Goal: Task Accomplishment & Management: Manage account settings

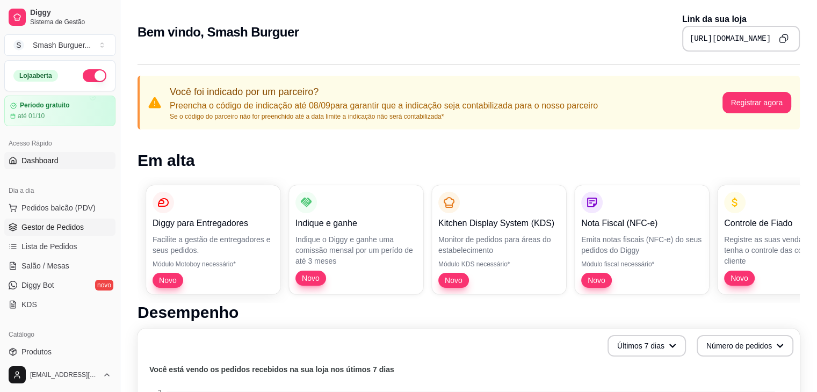
click at [54, 230] on span "Gestor de Pedidos" at bounding box center [52, 227] width 62 height 11
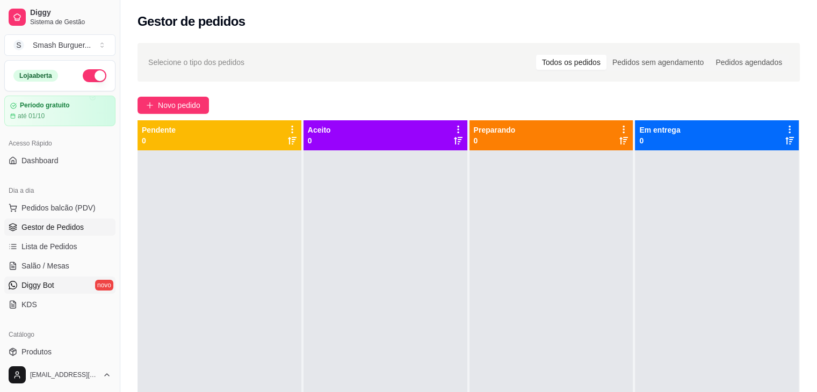
click at [48, 285] on span "Diggy Bot" at bounding box center [37, 285] width 33 height 11
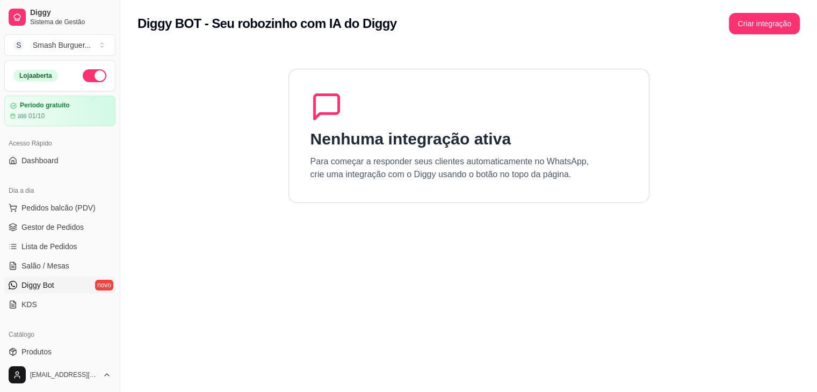
click at [62, 285] on link "Diggy Bot novo" at bounding box center [59, 285] width 111 height 17
click at [358, 155] on p "Para começar a responder seus clientes automaticamente no WhatsApp, crie uma in…" at bounding box center [450, 168] width 279 height 26
click at [754, 29] on button "Criar integração" at bounding box center [764, 23] width 69 height 21
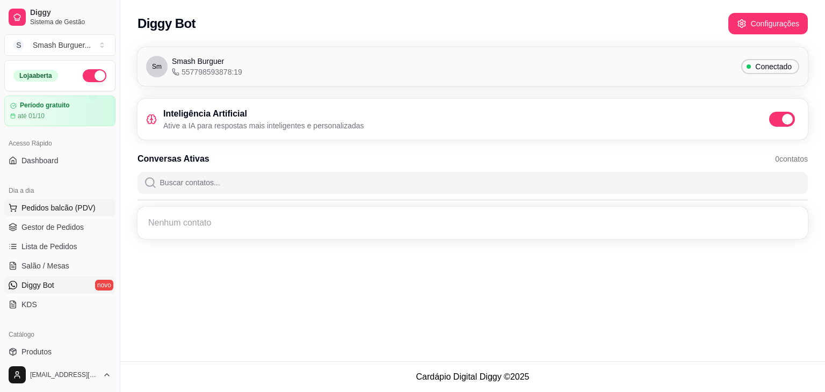
click at [66, 203] on span "Pedidos balcão (PDV)" at bounding box center [58, 208] width 74 height 11
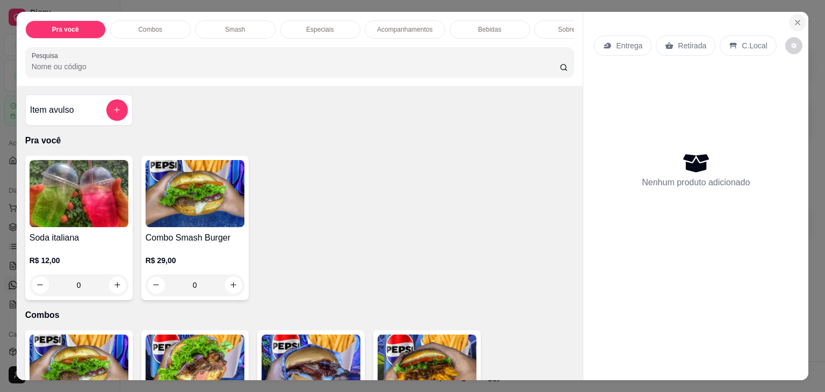
click at [796, 20] on icon "Close" at bounding box center [798, 22] width 4 height 4
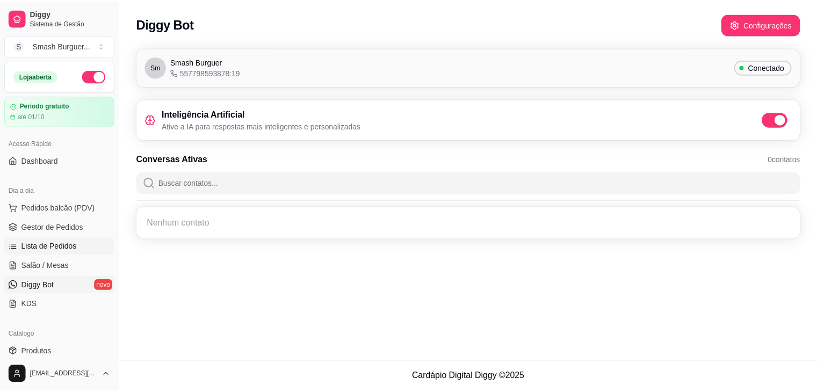
scroll to position [380, 0]
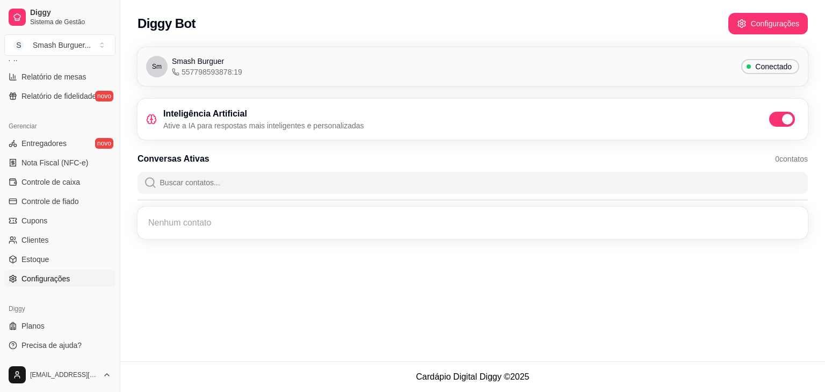
click at [46, 273] on span "Configurações" at bounding box center [45, 278] width 48 height 11
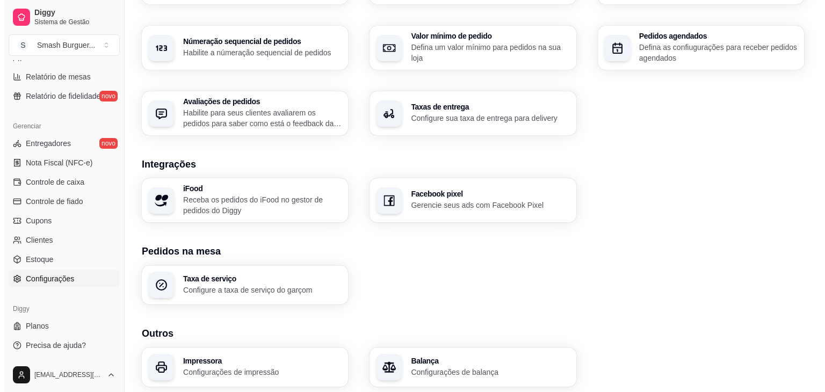
scroll to position [361, 0]
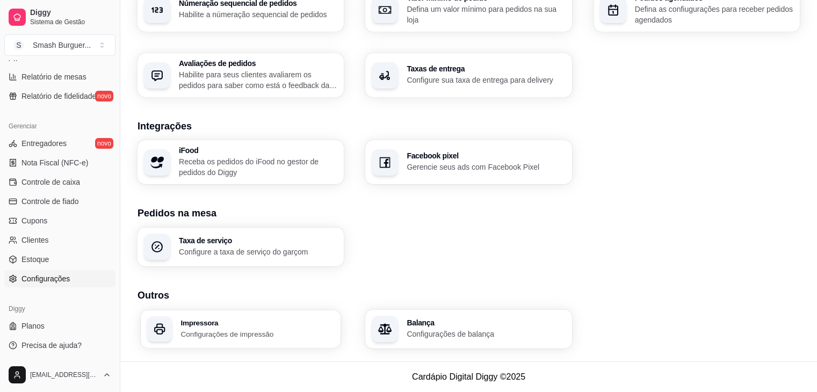
click at [218, 324] on h3 "Impressora" at bounding box center [258, 323] width 154 height 8
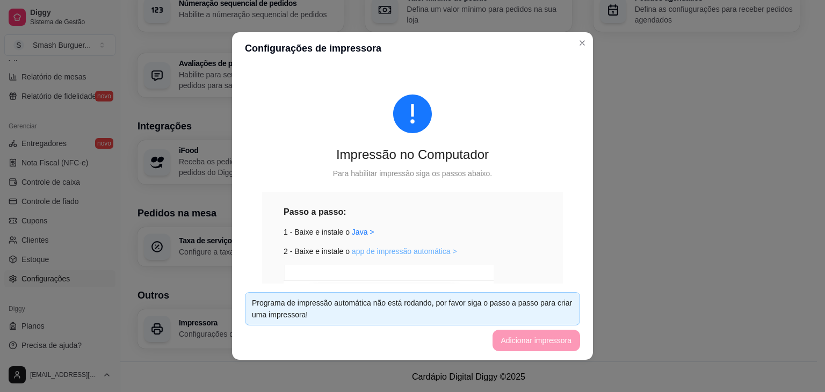
click at [379, 249] on link "app de impressão automática >" at bounding box center [404, 251] width 105 height 9
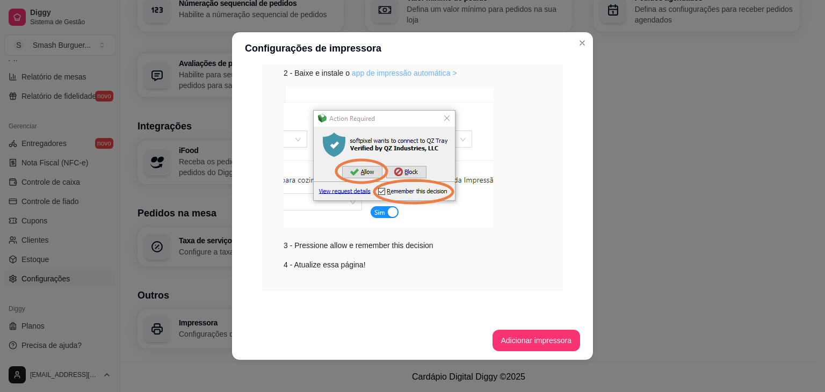
scroll to position [0, 0]
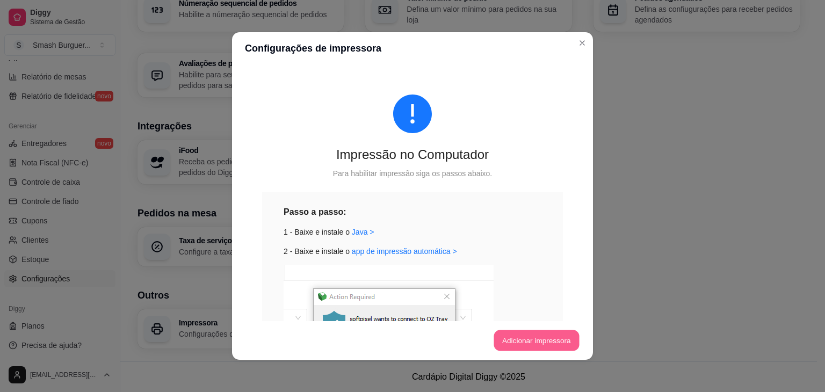
click at [499, 338] on button "Adicionar impressora" at bounding box center [536, 340] width 85 height 21
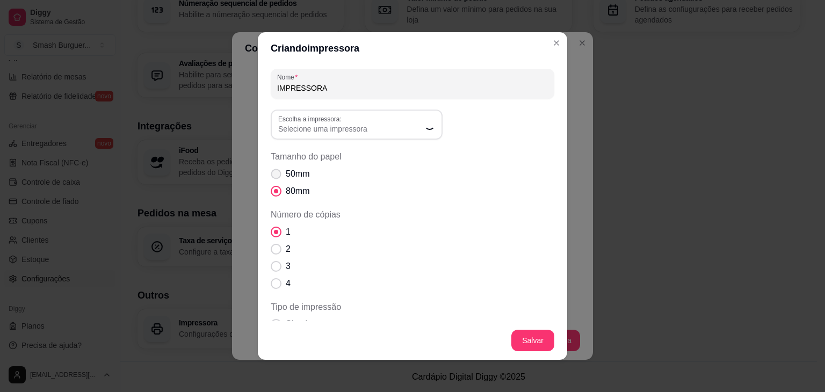
click at [271, 174] on span "Tamanho do papel" at bounding box center [276, 174] width 10 height 10
click at [271, 176] on input "50mm" at bounding box center [273, 179] width 7 height 7
radio input "true"
click at [392, 124] on span "Selecione uma impressora" at bounding box center [350, 129] width 144 height 11
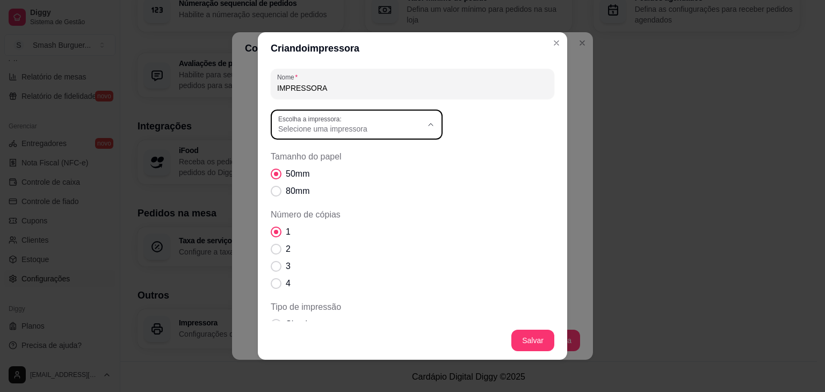
click at [320, 160] on span "térmica 68" at bounding box center [347, 154] width 138 height 10
type input "térmica 68"
select select "térmica 68"
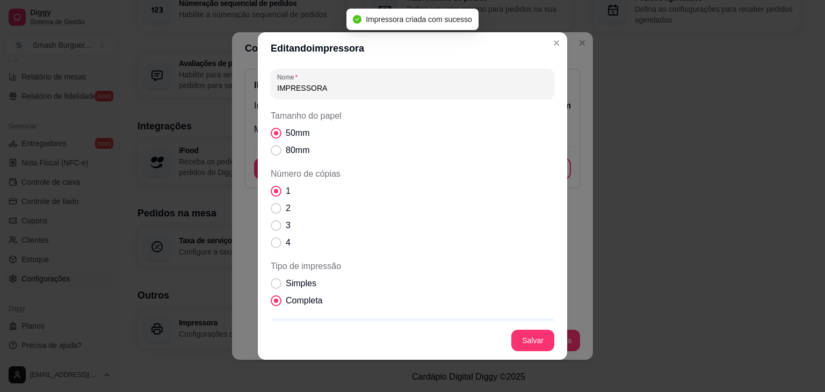
scroll to position [95, 0]
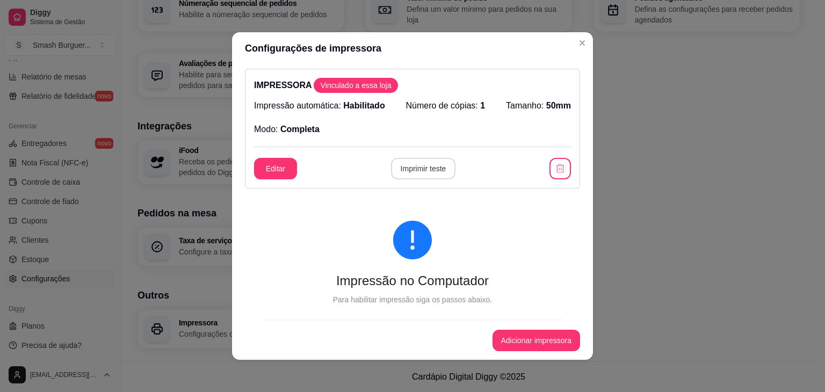
click at [425, 171] on button "Imprimir teste" at bounding box center [423, 168] width 65 height 21
click at [441, 240] on div at bounding box center [412, 240] width 301 height 39
click at [267, 175] on button "Editar" at bounding box center [275, 168] width 43 height 21
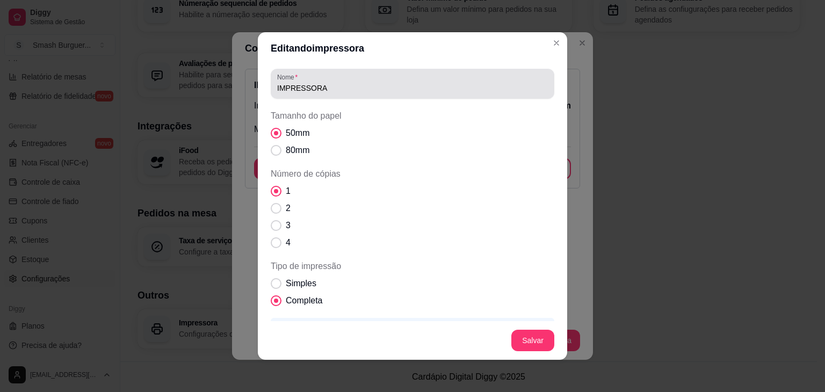
click at [333, 93] on input "IMPRESSORA" at bounding box center [412, 88] width 271 height 11
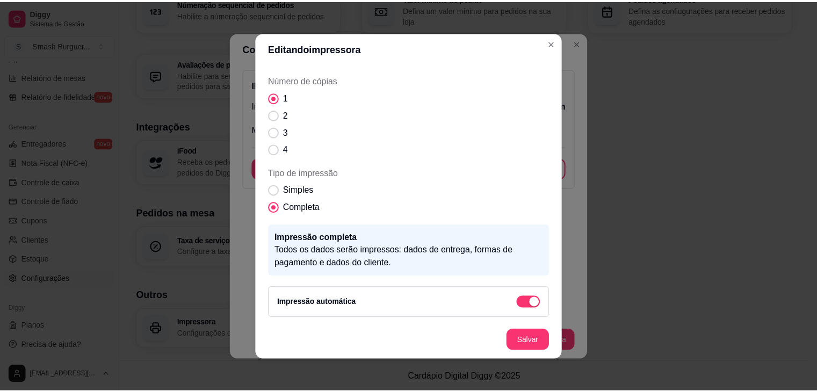
scroll to position [0, 0]
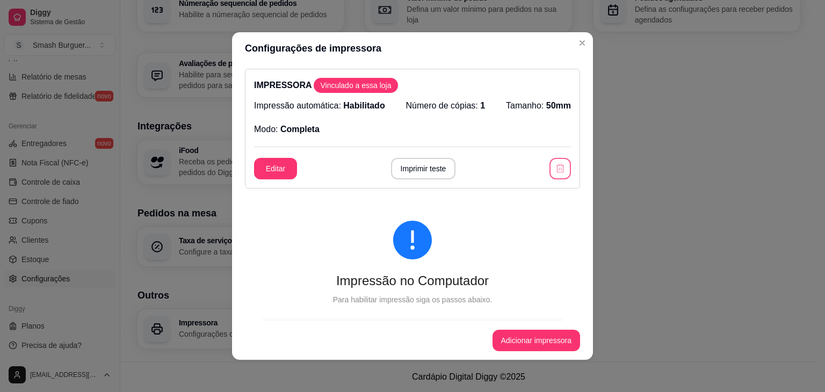
click at [550, 175] on button "button" at bounding box center [560, 168] width 21 height 21
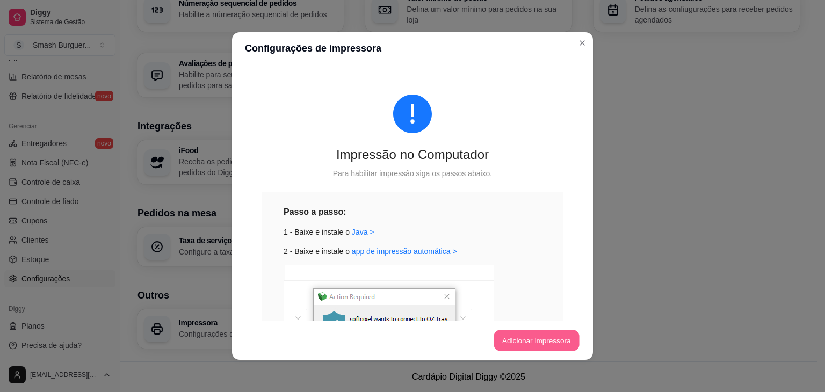
click at [536, 344] on button "Adicionar impressora" at bounding box center [536, 340] width 85 height 21
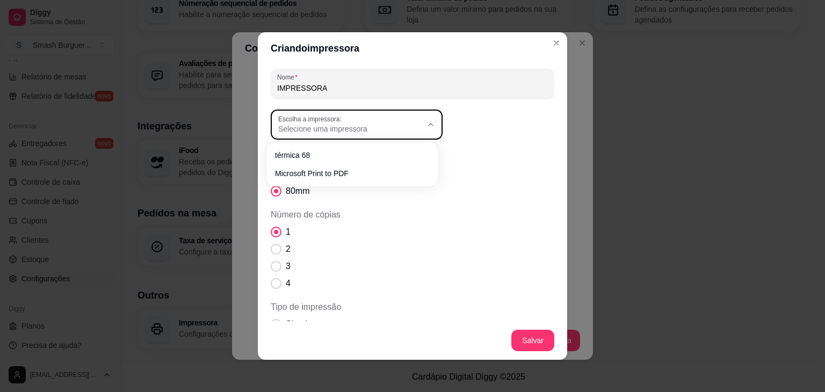
click at [377, 133] on span "Selecione uma impressora" at bounding box center [350, 129] width 144 height 11
click at [507, 150] on span "Tamanho do papel" at bounding box center [413, 156] width 284 height 13
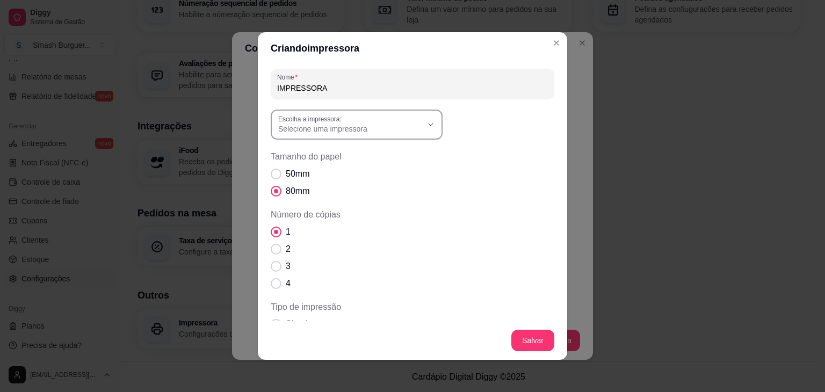
click at [391, 117] on div "Selecione uma impressora" at bounding box center [350, 124] width 144 height 19
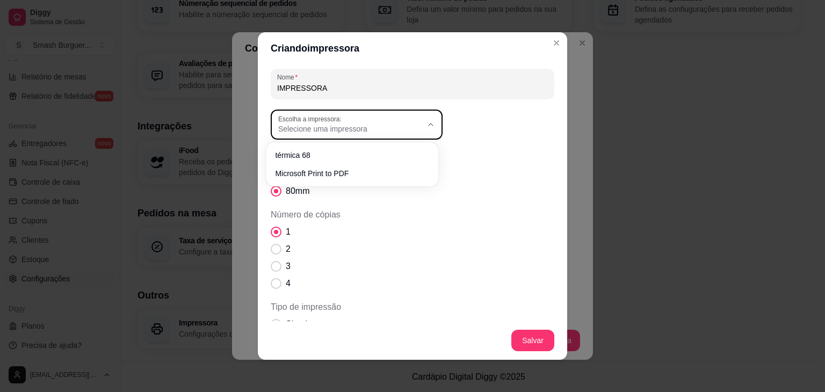
click at [391, 117] on div "Selecione uma impressora" at bounding box center [350, 124] width 144 height 19
click at [548, 39] on button "Close" at bounding box center [556, 42] width 17 height 17
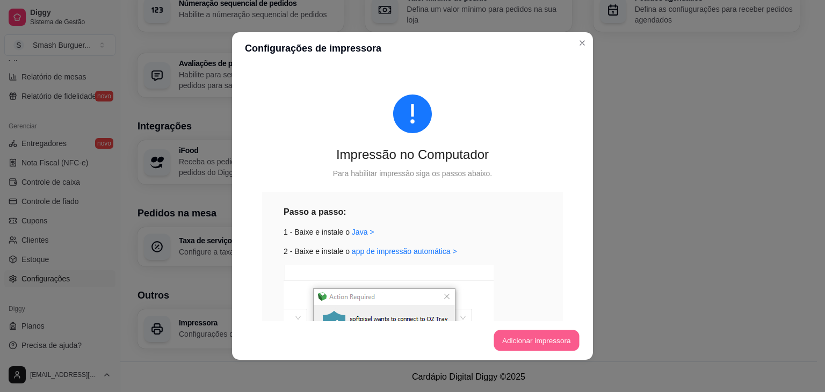
click at [494, 347] on button "Adicionar impressora" at bounding box center [536, 340] width 85 height 21
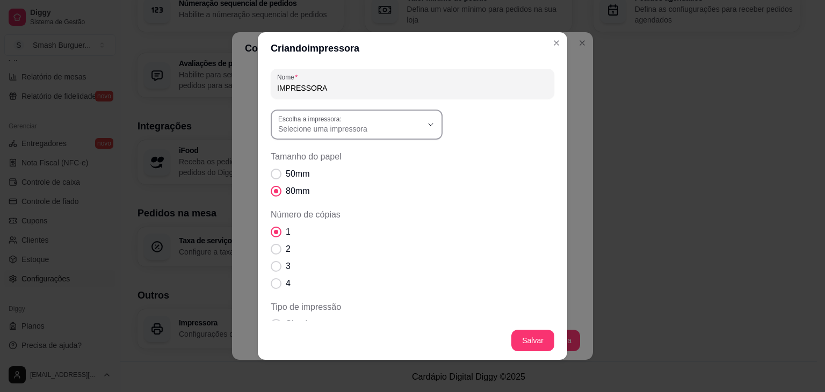
click at [371, 122] on div "Selecione uma impressora" at bounding box center [350, 124] width 144 height 19
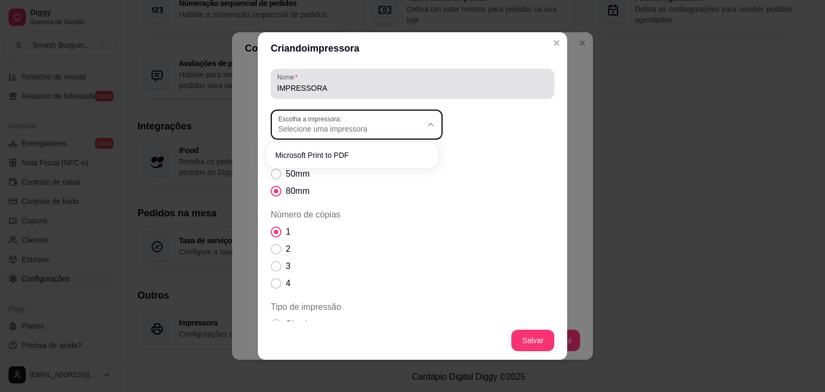
click at [485, 69] on div "Nome IMPRESSORA" at bounding box center [413, 84] width 284 height 30
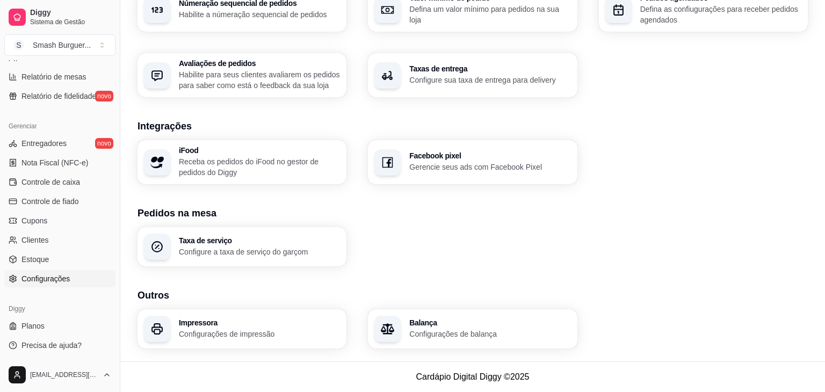
click at [576, 44] on div "Receber pedidos Configure o número do seu WhatsApp, gestor de pedidos e outros …" at bounding box center [473, 9] width 671 height 175
click at [576, 44] on div "Receber pedidos Configure o número do seu WhatsApp, gestor de pedidos e outros …" at bounding box center [469, 9] width 662 height 175
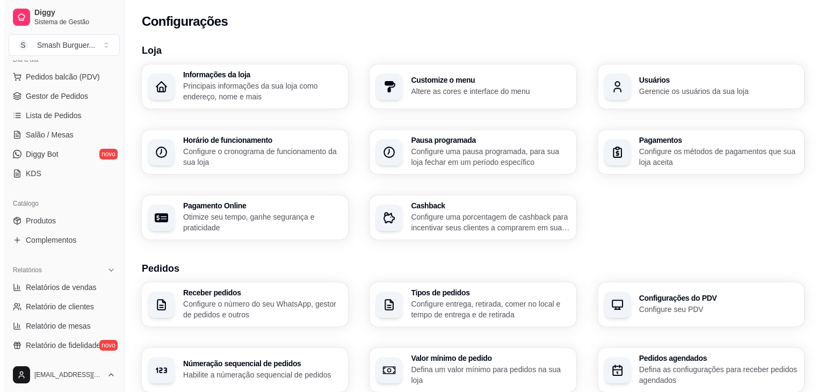
scroll to position [361, 0]
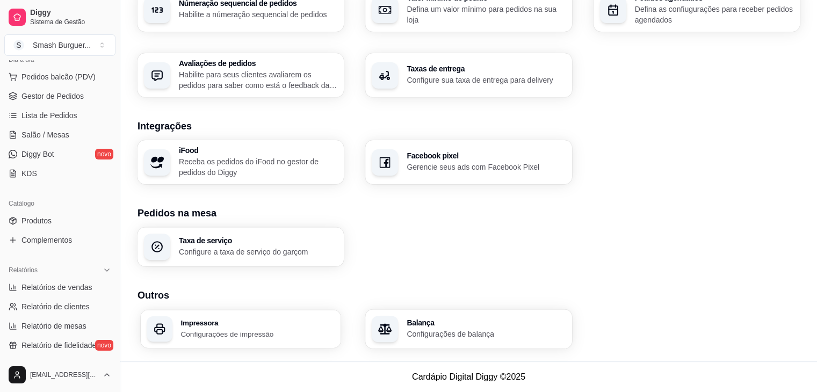
click at [191, 323] on h3 "Impressora" at bounding box center [258, 323] width 154 height 8
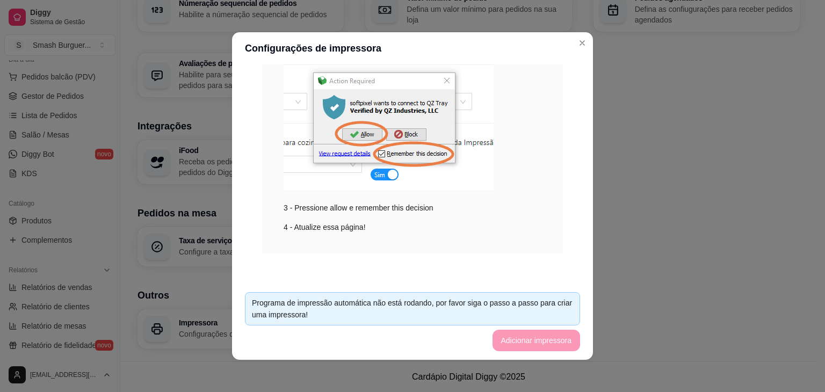
scroll to position [0, 0]
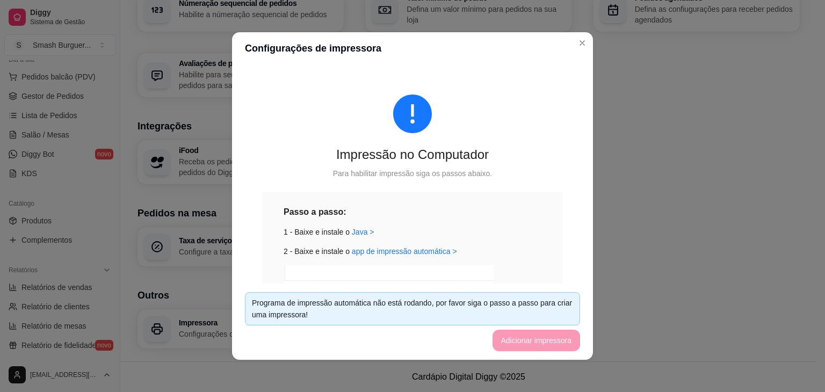
click at [525, 243] on div "Passo a passo: 1 - Baixe e instale o Java > 2 - Baixe e instale o app de impres…" at bounding box center [413, 327] width 258 height 244
click at [525, 341] on footer "Programa de impressão automática não está rodando, por favor siga o passo a pas…" at bounding box center [412, 322] width 361 height 76
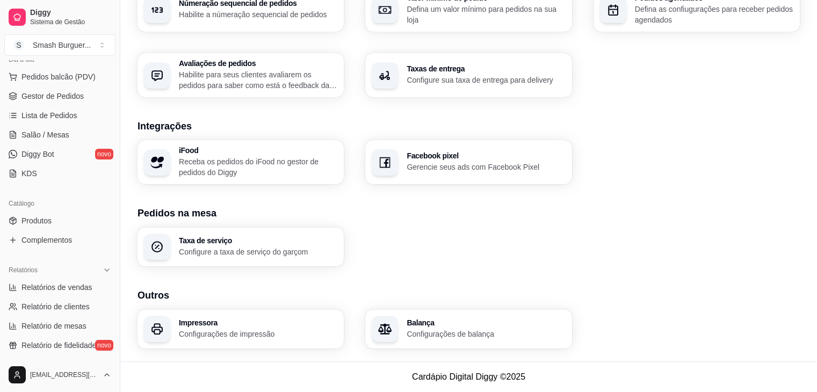
click at [235, 331] on p "Configurações de impressão" at bounding box center [258, 334] width 158 height 11
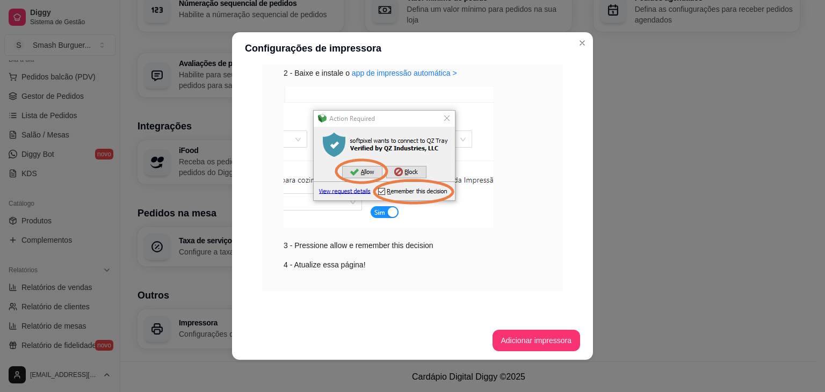
scroll to position [178, 0]
click at [553, 336] on button "Adicionar impressora" at bounding box center [537, 340] width 88 height 21
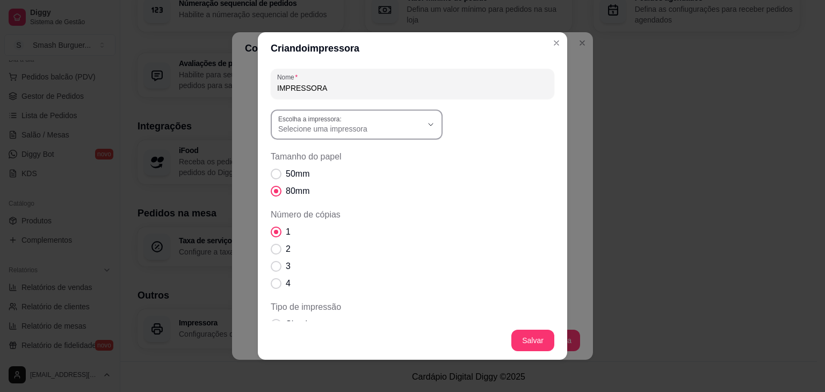
click at [378, 135] on button "Escolha a impressora: Selecione uma impressora" at bounding box center [357, 125] width 172 height 30
click at [554, 42] on icon "Close" at bounding box center [556, 43] width 9 height 9
click at [544, 45] on header "Criando impressora" at bounding box center [412, 48] width 309 height 32
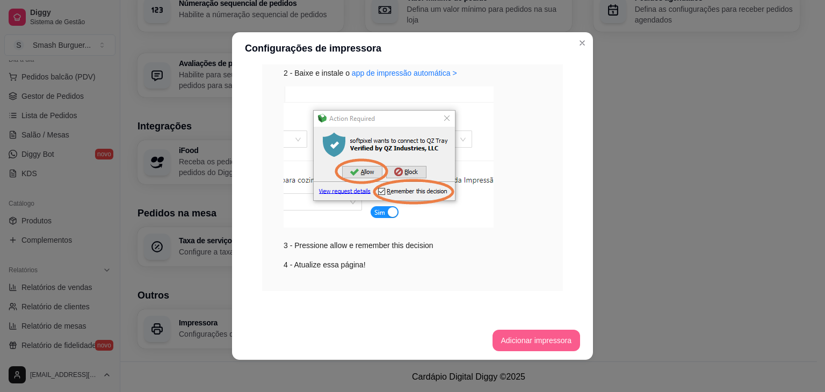
click at [503, 340] on button "Adicionar impressora" at bounding box center [537, 340] width 88 height 21
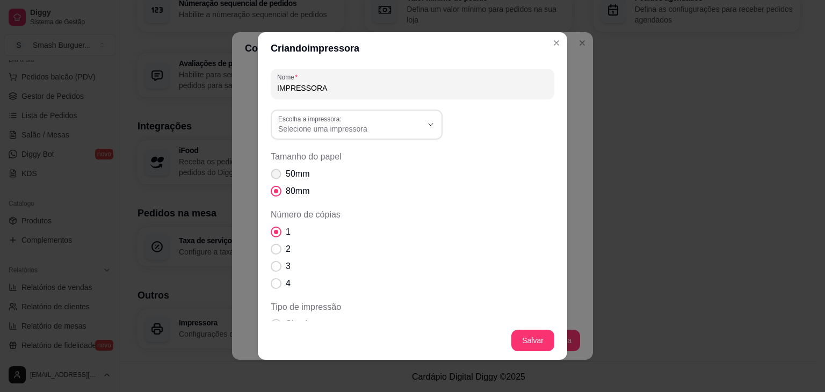
click at [275, 171] on span "Tamanho do papel" at bounding box center [276, 174] width 10 height 10
click at [275, 176] on input "50mm" at bounding box center [273, 179] width 7 height 7
radio input "true"
click at [364, 129] on span "Selecione uma impressora" at bounding box center [350, 129] width 144 height 11
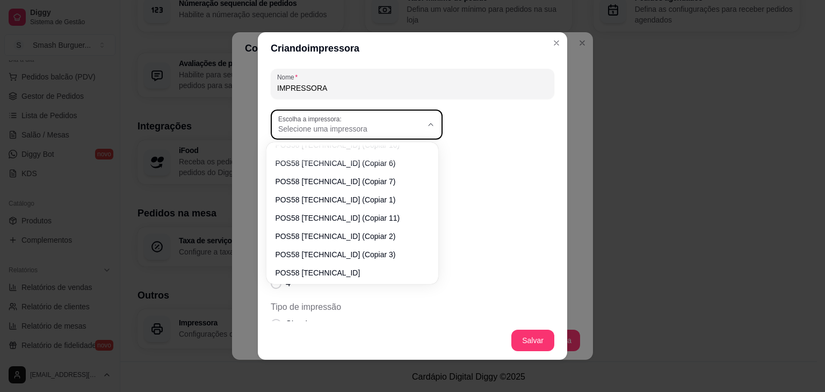
scroll to position [121, 0]
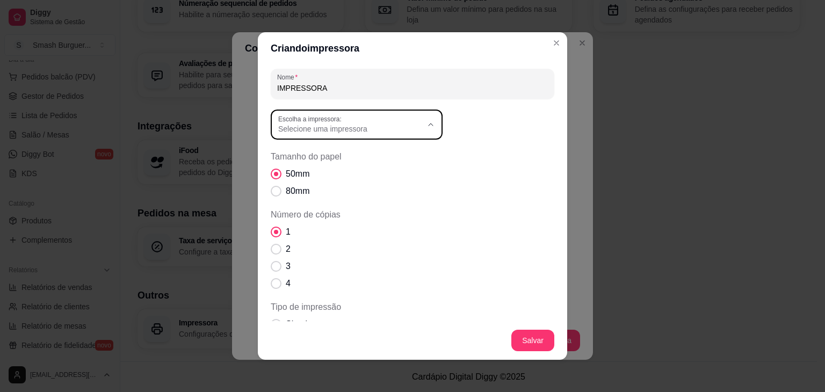
click at [339, 215] on span "POS58 10.0.0.6 (Copiar 11)" at bounding box center [347, 213] width 138 height 10
type input "POS58 10.0.0.6 (Copiar 11)"
select select "POS58 10.0.0.6 (Copiar 11)"
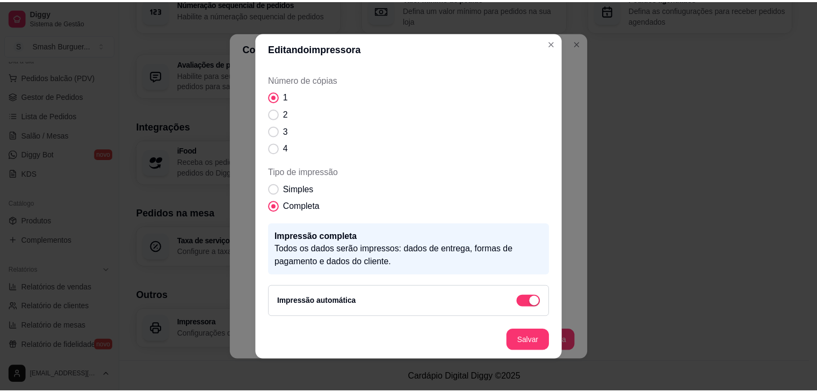
scroll to position [95, 0]
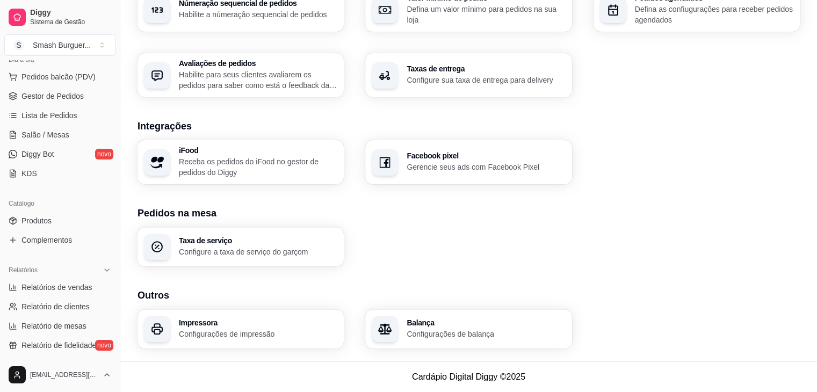
click at [215, 330] on p "Configurações de impressão" at bounding box center [258, 334] width 158 height 11
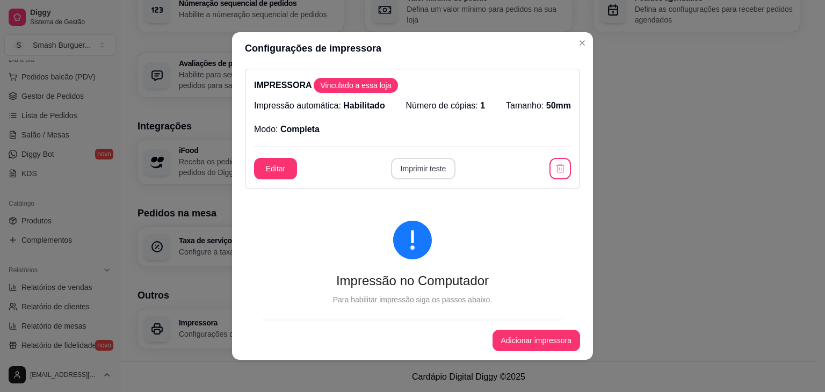
click at [406, 170] on button "Imprimir teste" at bounding box center [423, 168] width 65 height 21
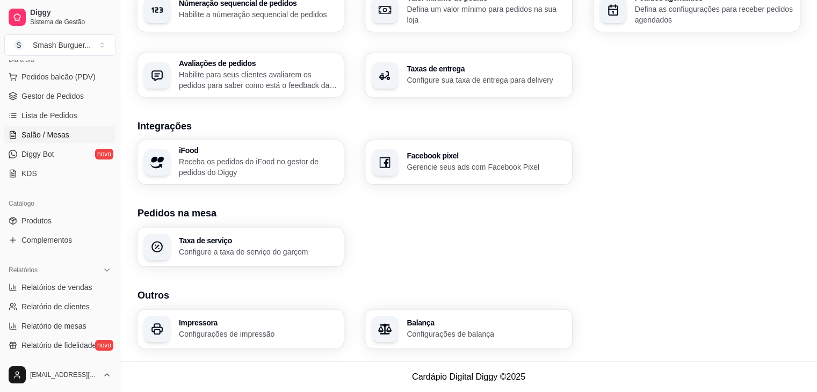
scroll to position [0, 0]
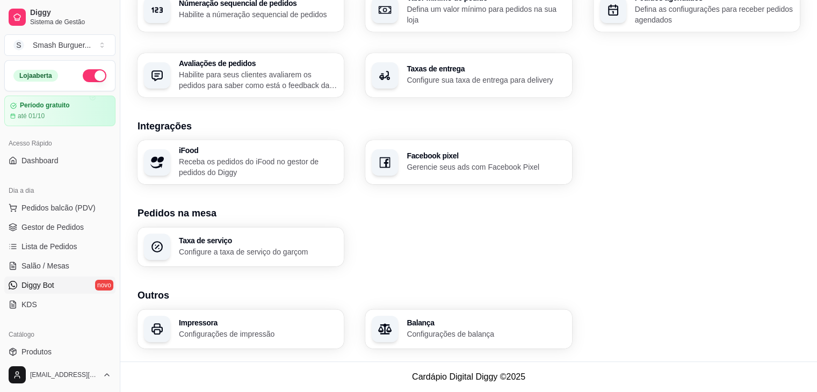
click at [32, 284] on span "Diggy Bot" at bounding box center [37, 285] width 33 height 11
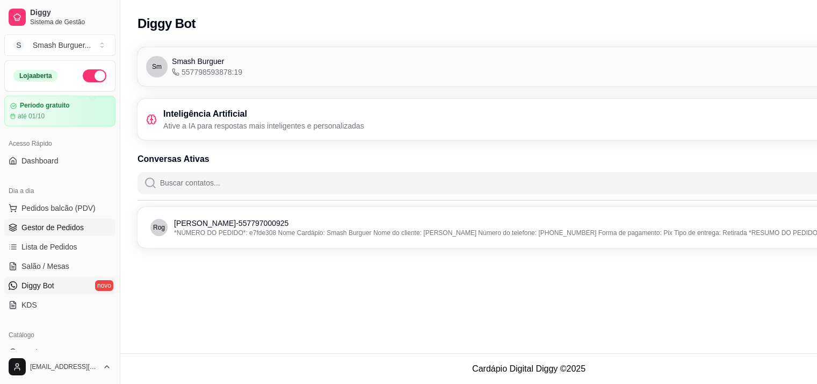
click at [41, 232] on link "Gestor de Pedidos" at bounding box center [59, 227] width 111 height 17
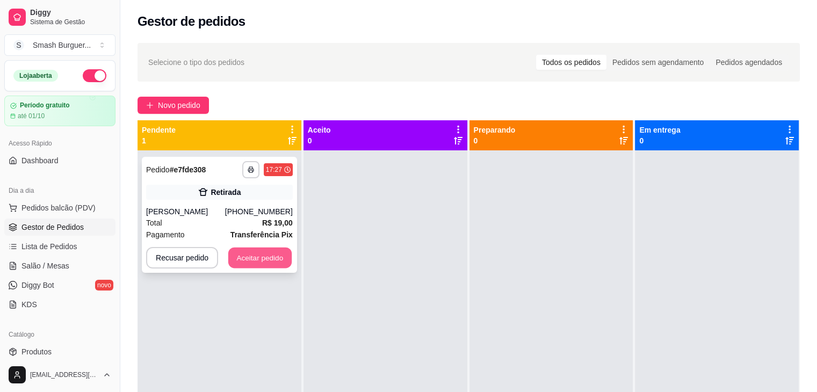
click at [250, 256] on button "Aceitar pedido" at bounding box center [259, 258] width 63 height 21
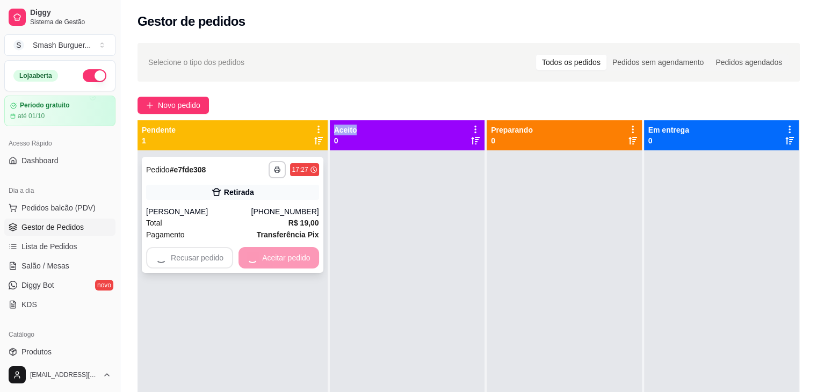
click at [250, 256] on div "Recusar pedido Aceitar pedido" at bounding box center [232, 257] width 173 height 21
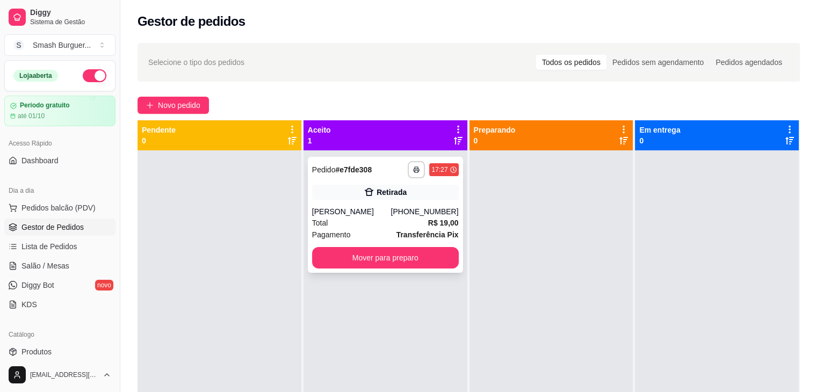
click at [347, 188] on div "Retirada" at bounding box center [385, 192] width 147 height 15
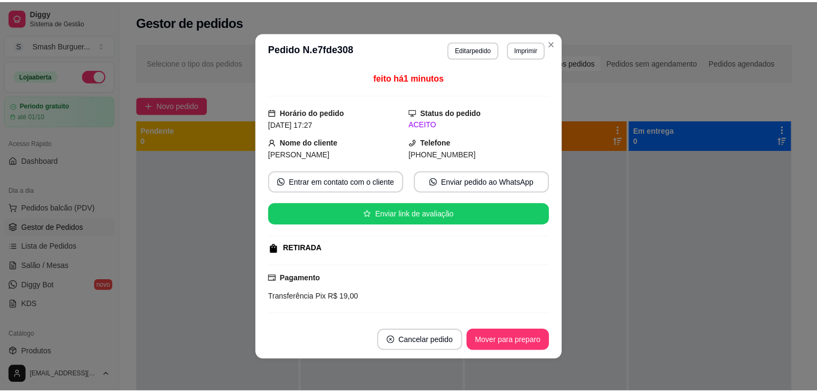
scroll to position [148, 0]
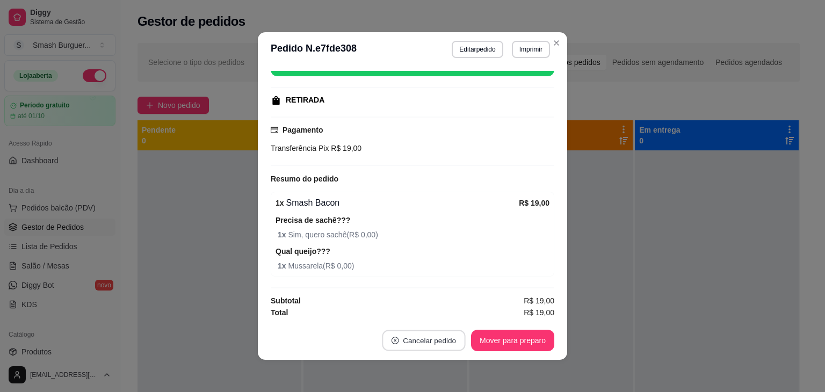
click at [393, 337] on icon "close-circle" at bounding box center [396, 341] width 8 height 8
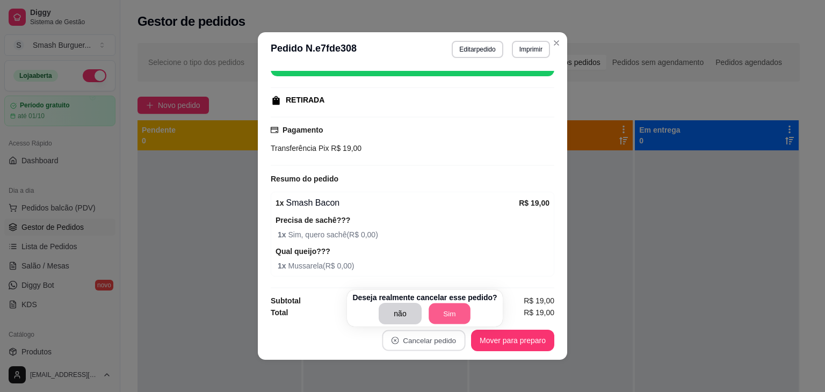
click at [449, 311] on button "Sim" at bounding box center [450, 314] width 42 height 21
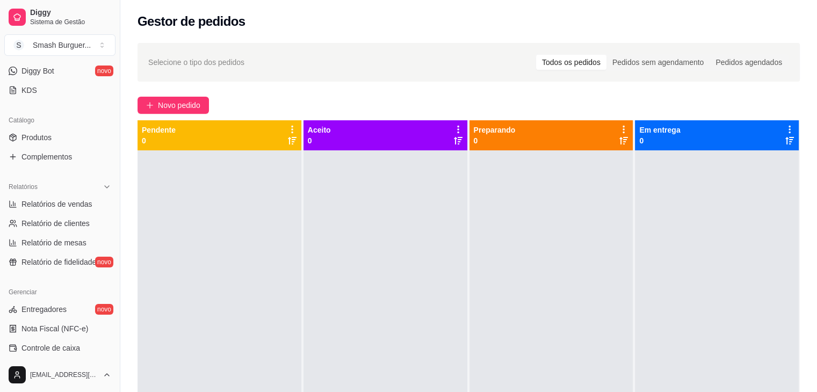
scroll to position [380, 0]
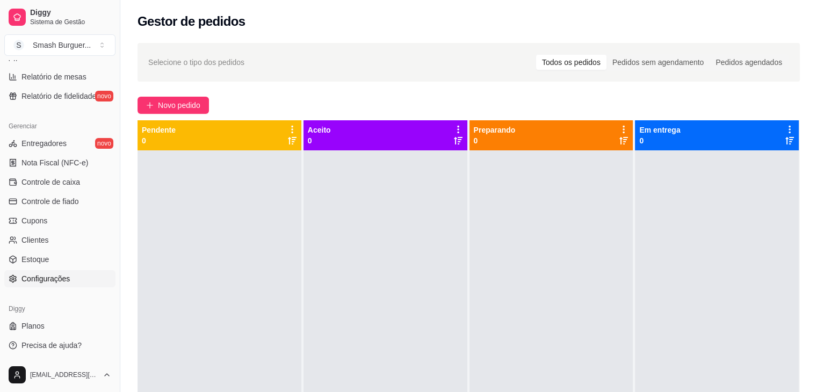
click at [71, 279] on link "Configurações" at bounding box center [59, 278] width 111 height 17
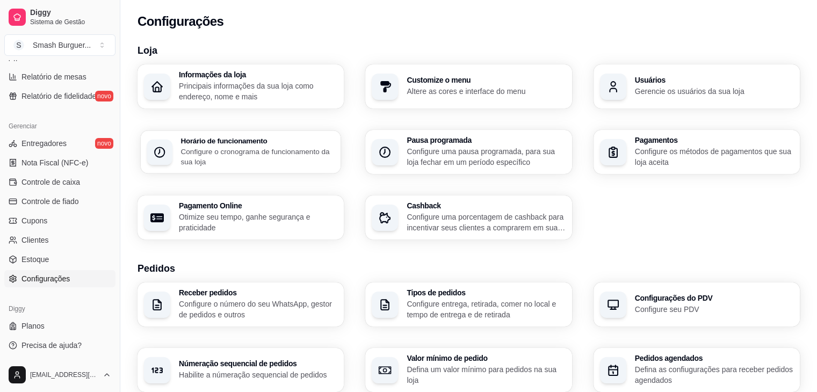
click at [189, 160] on p "Configure o cronograma de funcionamento da sua loja" at bounding box center [258, 156] width 154 height 21
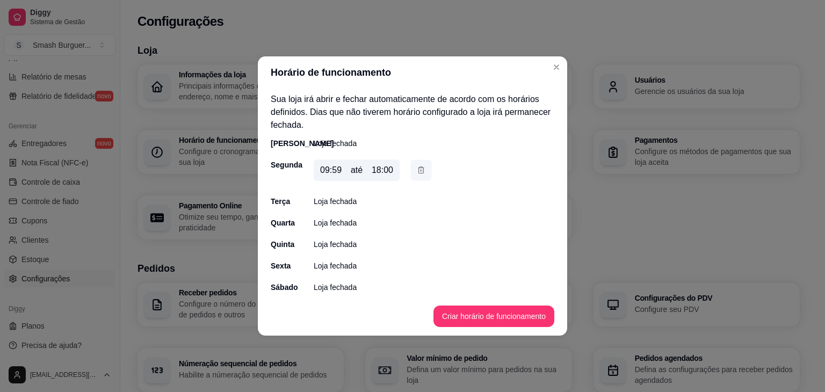
click at [423, 176] on icon "button" at bounding box center [421, 169] width 9 height 11
